Goal: Browse casually

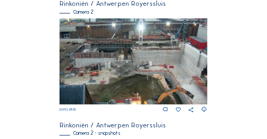
scroll to position [221, 0]
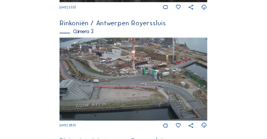
scroll to position [428, 0]
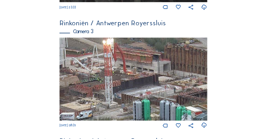
drag, startPoint x: 131, startPoint y: 58, endPoint x: 100, endPoint y: 84, distance: 40.3
click at [100, 84] on img at bounding box center [132, 78] width 147 height 83
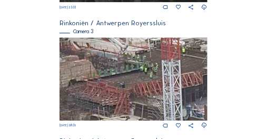
drag, startPoint x: 90, startPoint y: 89, endPoint x: 158, endPoint y: 66, distance: 72.2
click at [158, 66] on img at bounding box center [132, 78] width 147 height 83
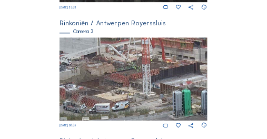
drag, startPoint x: 129, startPoint y: 53, endPoint x: 138, endPoint y: 74, distance: 23.1
click at [138, 74] on img at bounding box center [132, 78] width 147 height 83
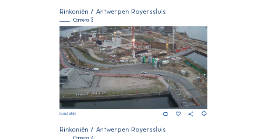
scroll to position [459, 0]
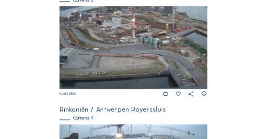
click at [114, 54] on img at bounding box center [132, 47] width 147 height 83
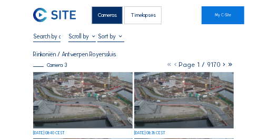
click at [84, 93] on img at bounding box center [82, 100] width 99 height 56
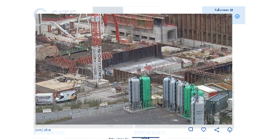
drag, startPoint x: 136, startPoint y: 35, endPoint x: 79, endPoint y: 53, distance: 59.5
click at [79, 53] on img at bounding box center [133, 69] width 197 height 111
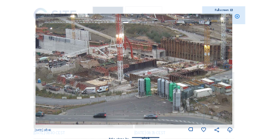
drag, startPoint x: 76, startPoint y: 62, endPoint x: 107, endPoint y: 68, distance: 31.6
click at [107, 68] on img at bounding box center [133, 69] width 197 height 111
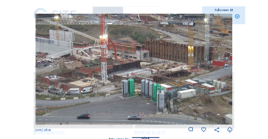
drag, startPoint x: 118, startPoint y: 67, endPoint x: 99, endPoint y: 69, distance: 19.0
click at [99, 69] on img at bounding box center [133, 69] width 197 height 111
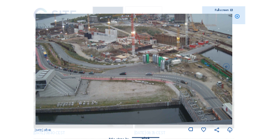
click at [237, 17] on icon at bounding box center [237, 17] width 5 height 6
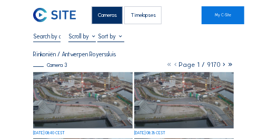
click at [106, 13] on div "Cameras" at bounding box center [107, 15] width 31 height 18
